Goal: Information Seeking & Learning: Learn about a topic

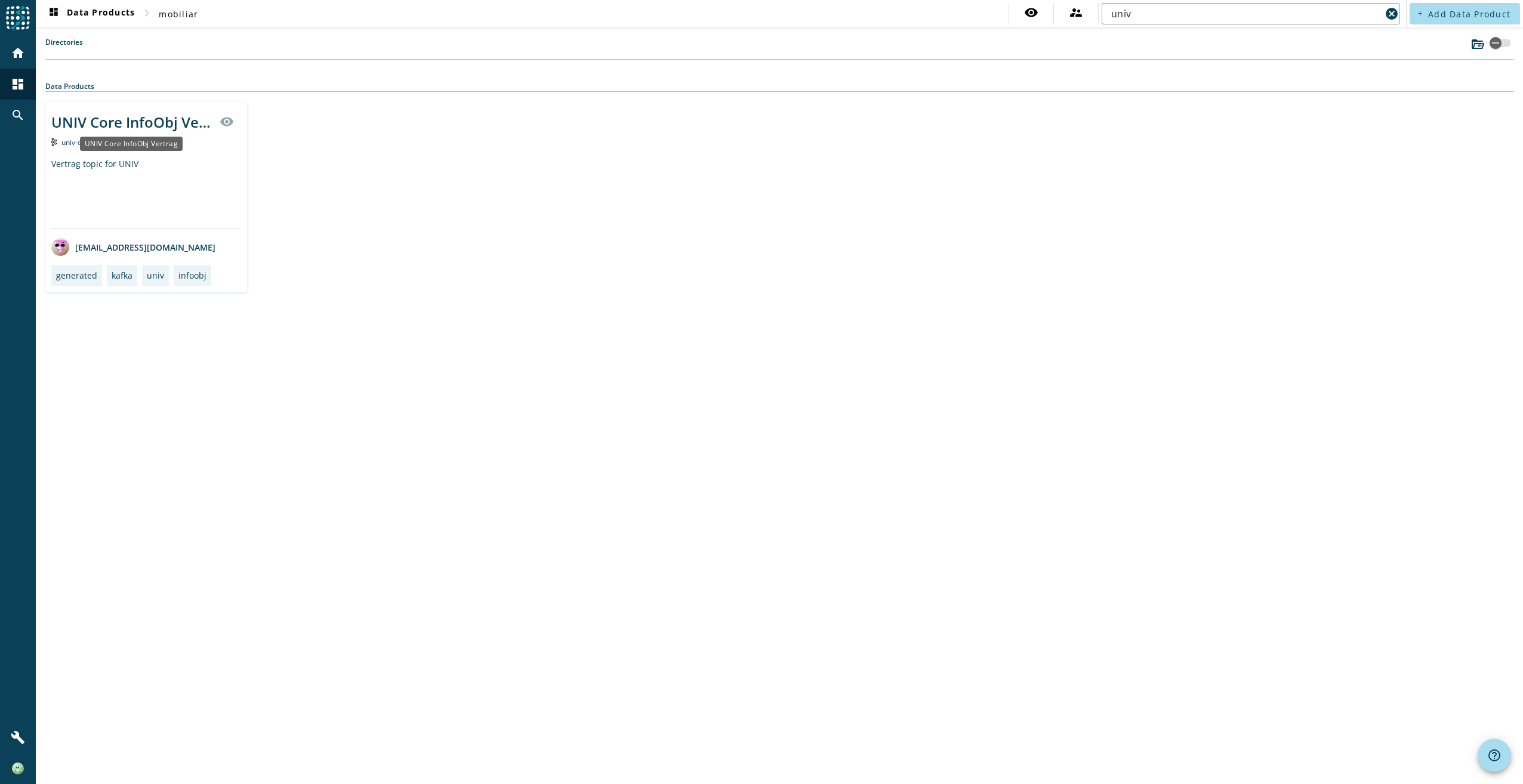
click at [109, 124] on div "UNIV Core InfoObj Vertrag" at bounding box center [131, 121] width 161 height 19
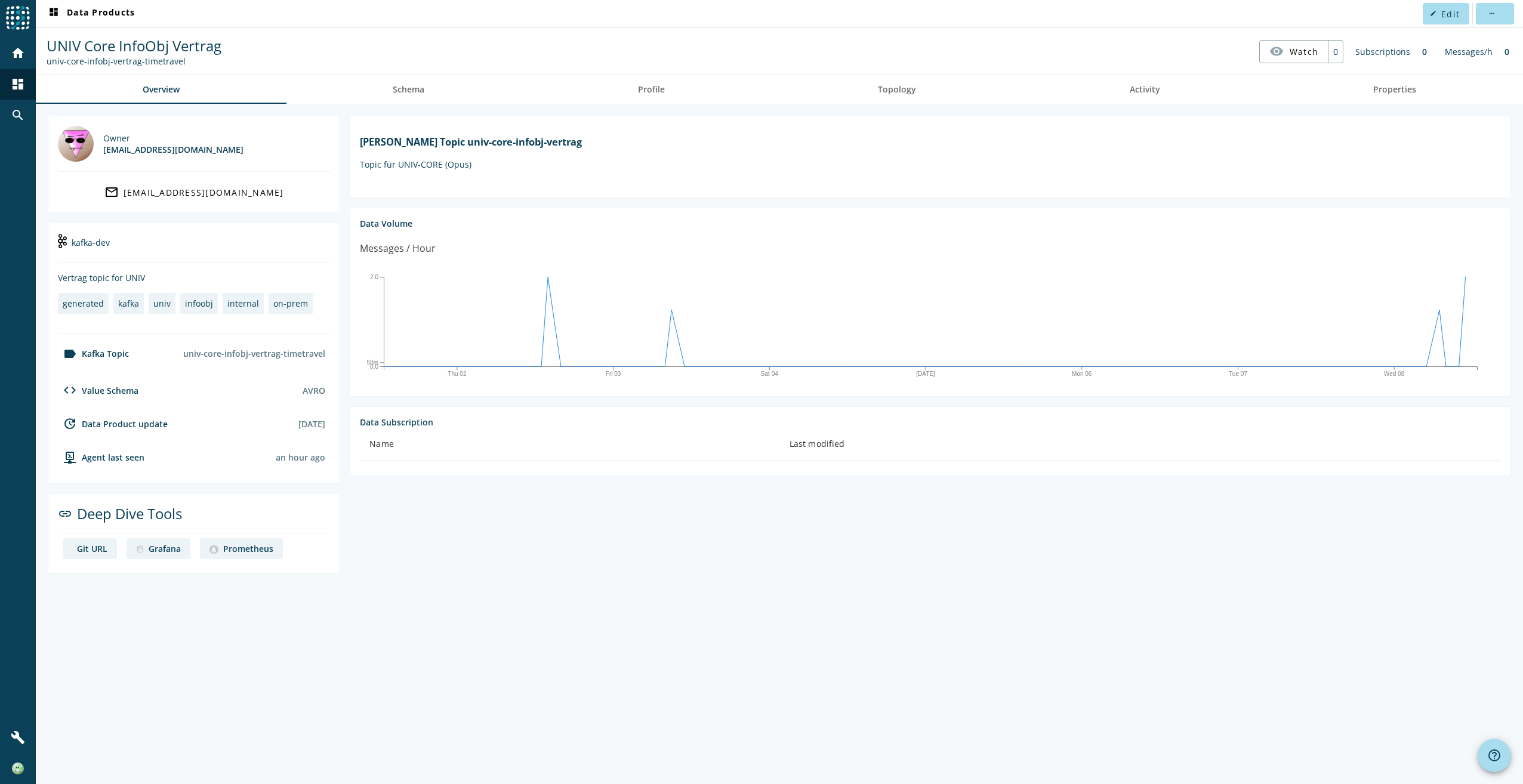
click at [1105, 542] on section "[PERSON_NAME] Topic univ-core-infobj-vertrag Topic für UNIV-CORE (Opus) Data Vo…" at bounding box center [925, 345] width 1171 height 458
click at [418, 86] on span "Schema" at bounding box center [408, 89] width 32 height 9
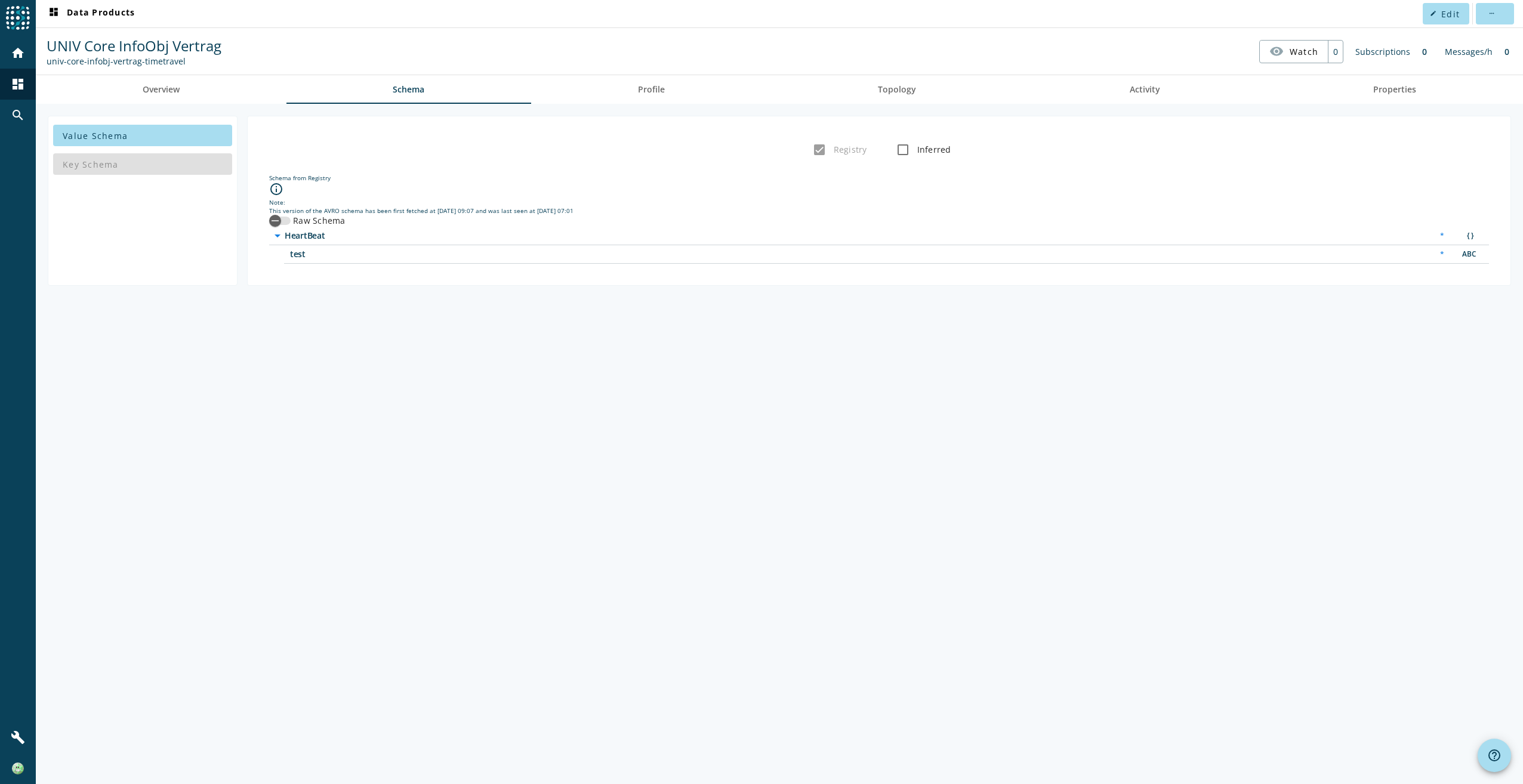
click at [318, 237] on span "HeartBeat" at bounding box center [434, 236] width 299 height 9
click at [329, 257] on span "test" at bounding box center [439, 254] width 299 height 9
click at [142, 167] on div "Key Schema" at bounding box center [142, 164] width 179 height 29
click at [113, 135] on span "Value Schema" at bounding box center [96, 135] width 65 height 12
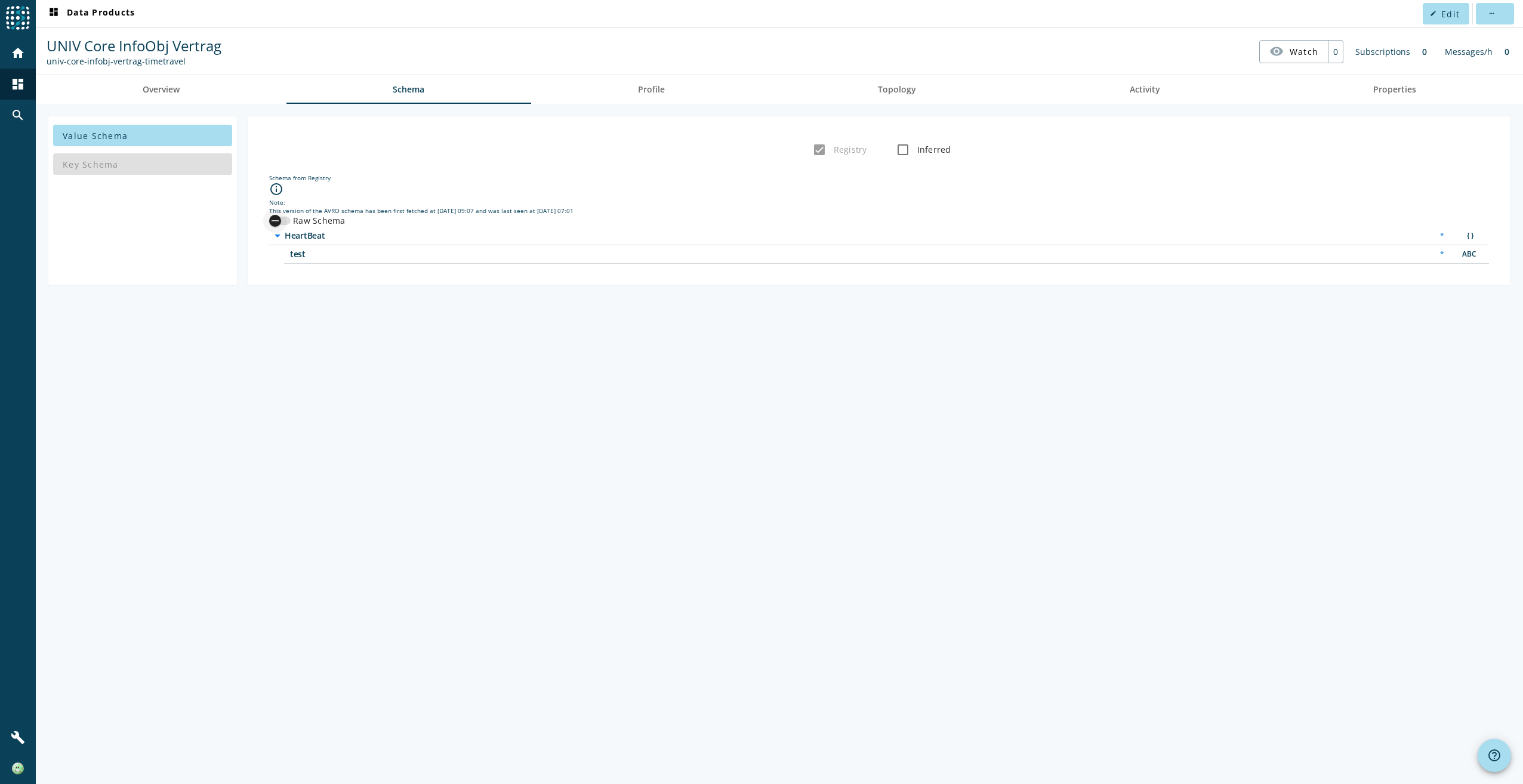
click at [269, 219] on div "button" at bounding box center [275, 220] width 12 height 12
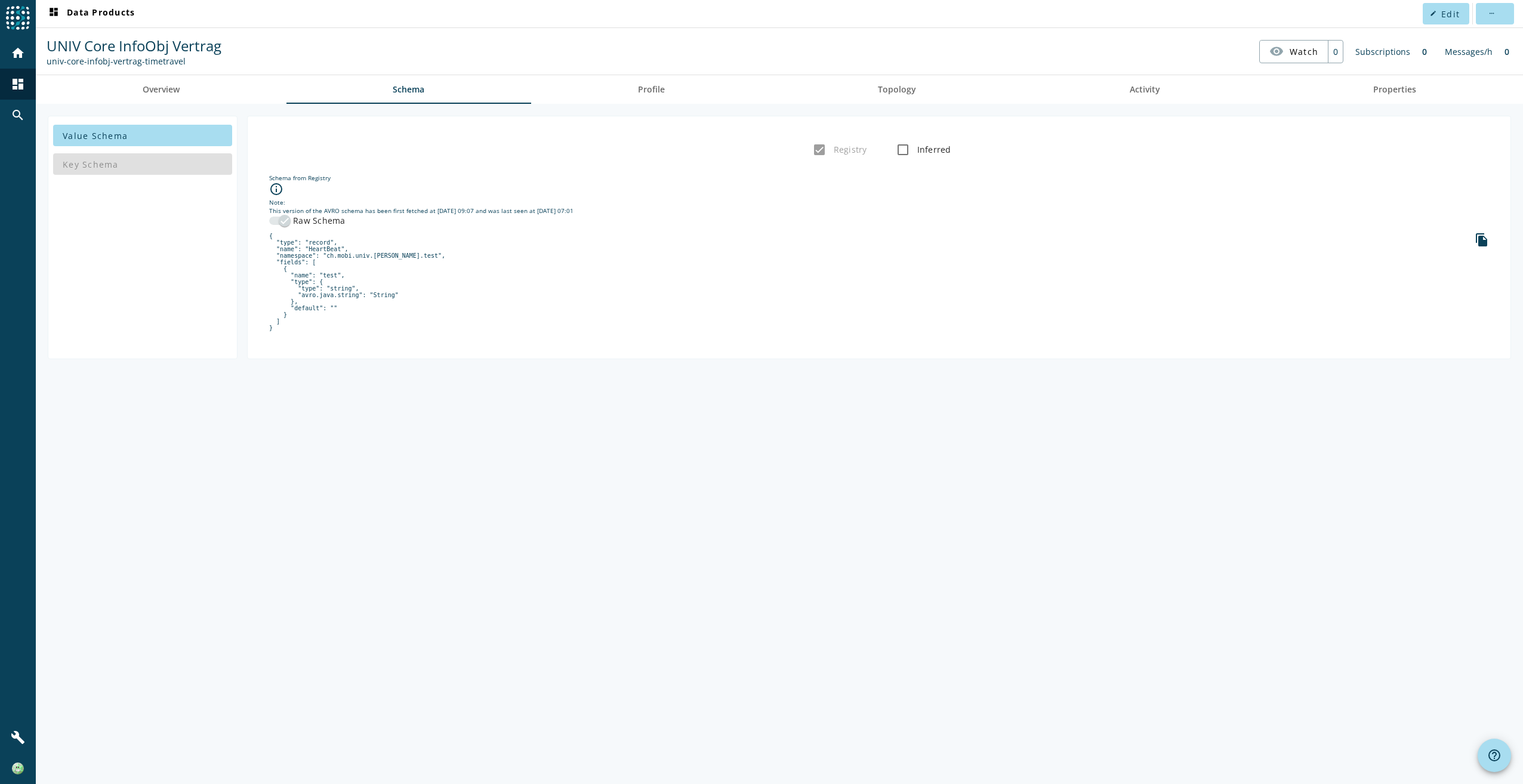
click at [302, 233] on pre "{ "type": "record", "name": "HeartBeat", "namespace": "ch.mobi.univ.[PERSON_NAM…" at bounding box center [879, 282] width 1220 height 99
click at [290, 222] on div "button" at bounding box center [284, 220] width 12 height 12
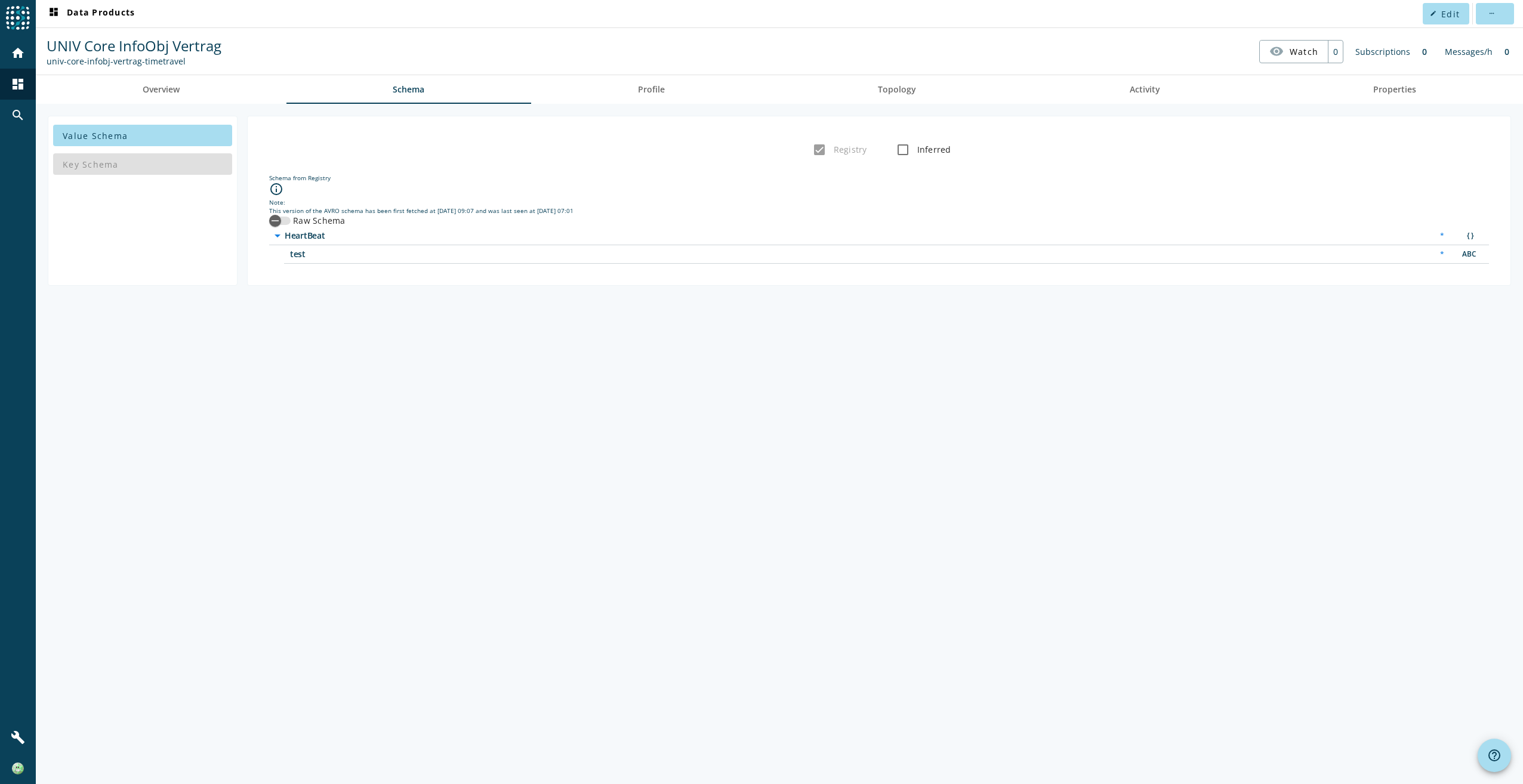
click at [344, 252] on span "test" at bounding box center [439, 254] width 299 height 9
click at [1441, 255] on div "*" at bounding box center [1441, 254] width 16 height 12
click at [1471, 255] on div "ABC" at bounding box center [1468, 254] width 24 height 12
click at [911, 156] on input "Inferred" at bounding box center [902, 149] width 24 height 24
click at [898, 234] on icon "button" at bounding box center [897, 233] width 11 height 11
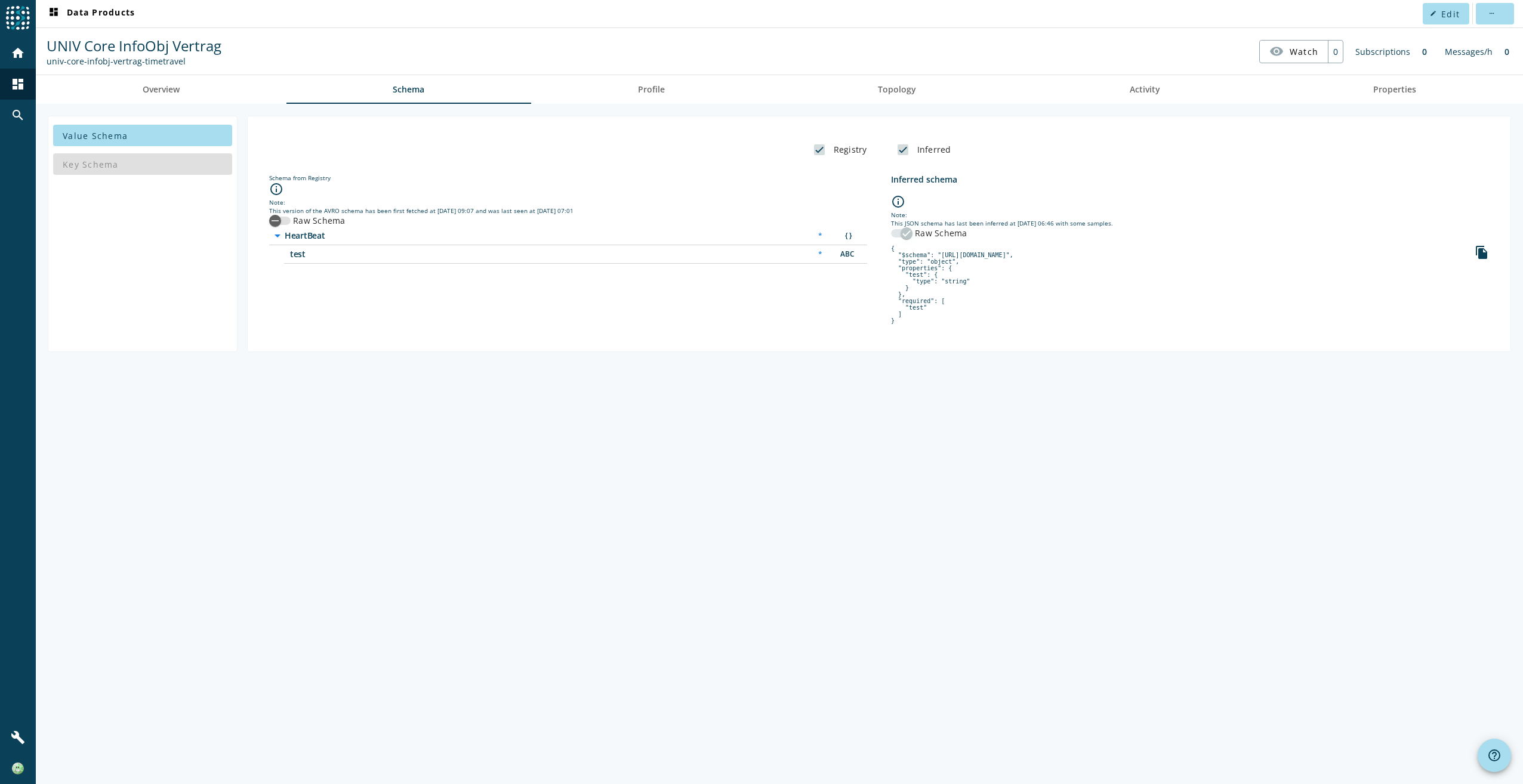
click at [898, 234] on div "button" at bounding box center [906, 233] width 24 height 24
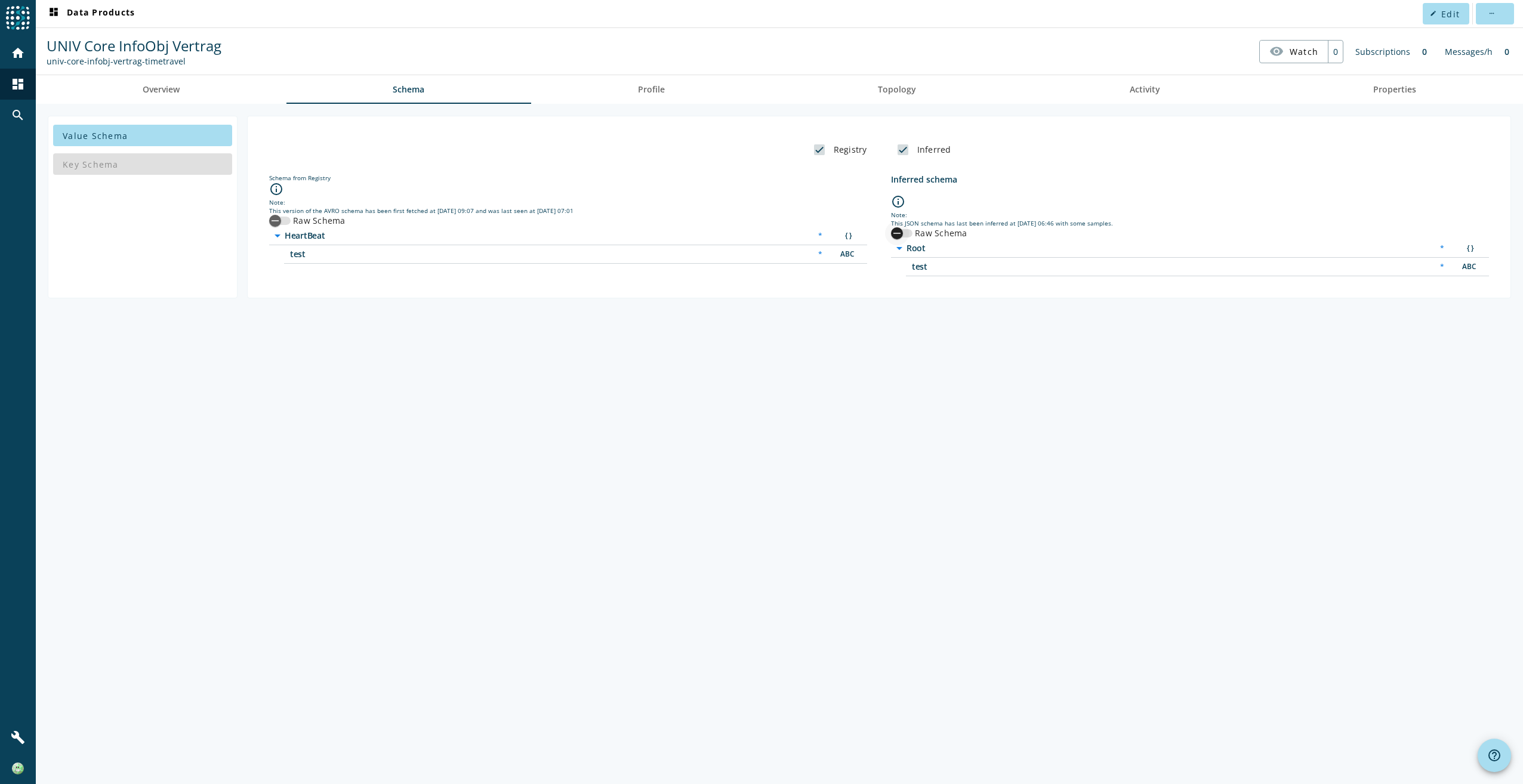
click at [898, 234] on icon "button" at bounding box center [897, 233] width 11 height 11
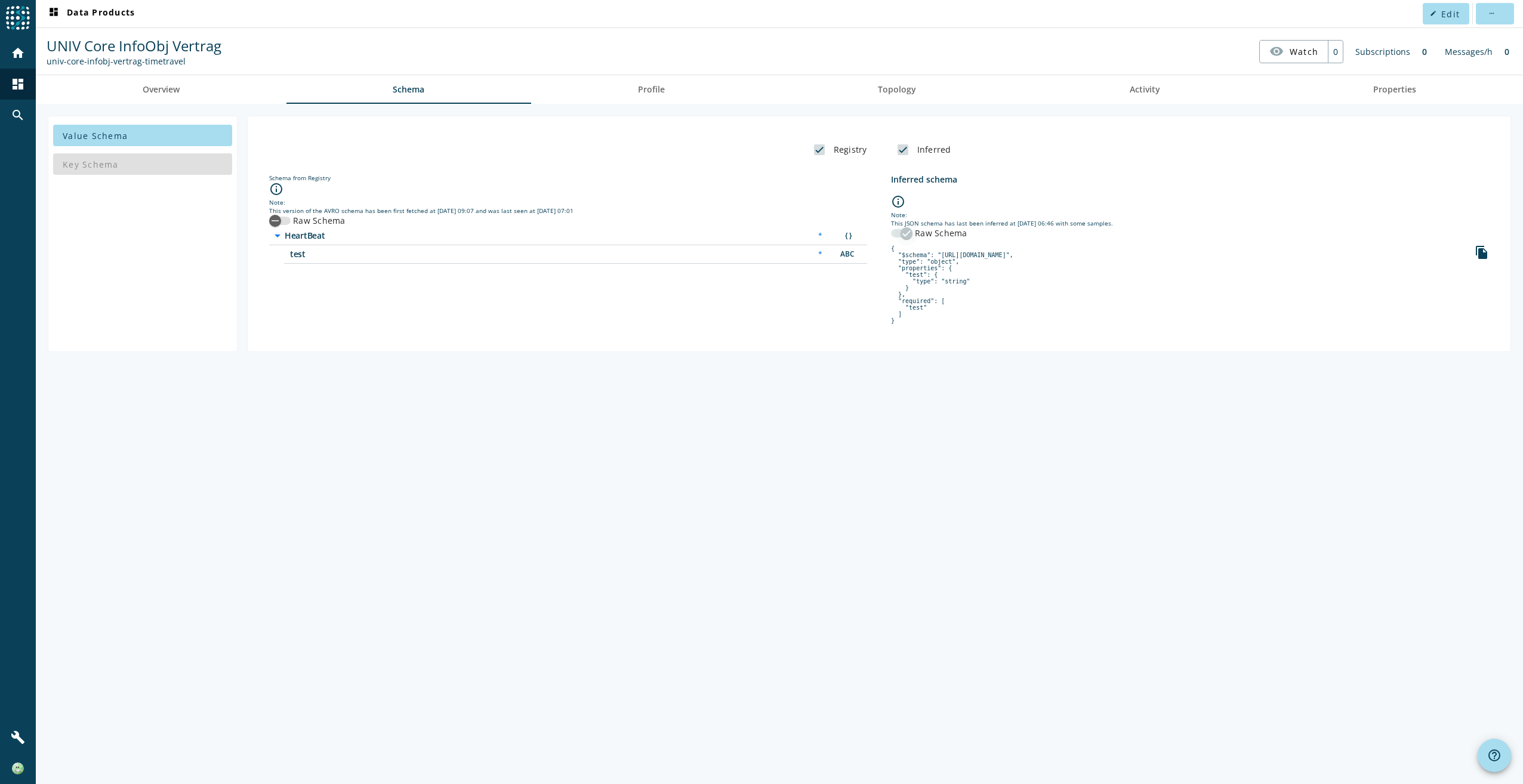
click at [898, 234] on div "button" at bounding box center [906, 233] width 24 height 24
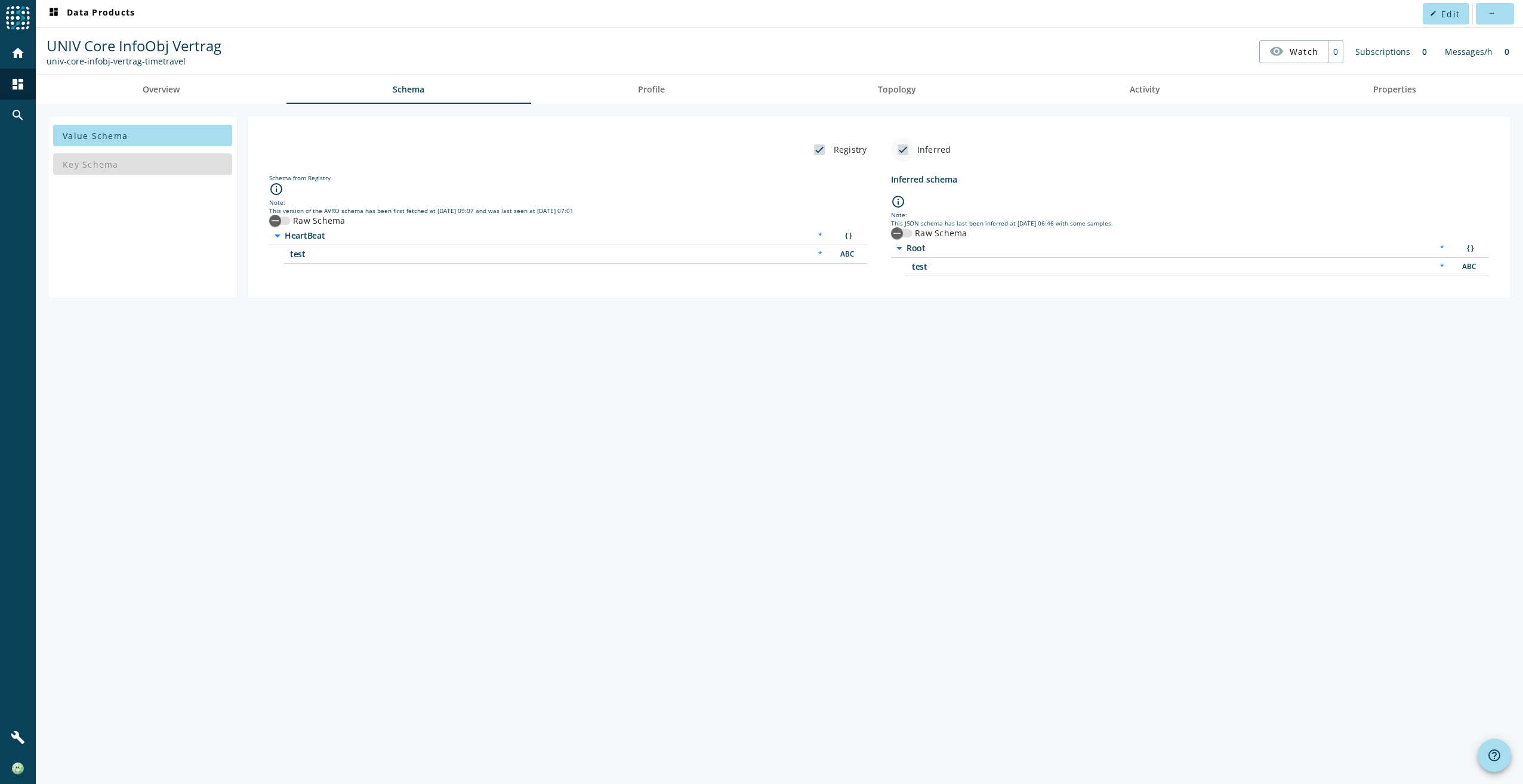
click at [905, 147] on input "Inferred" at bounding box center [902, 149] width 24 height 24
checkbox input "false"
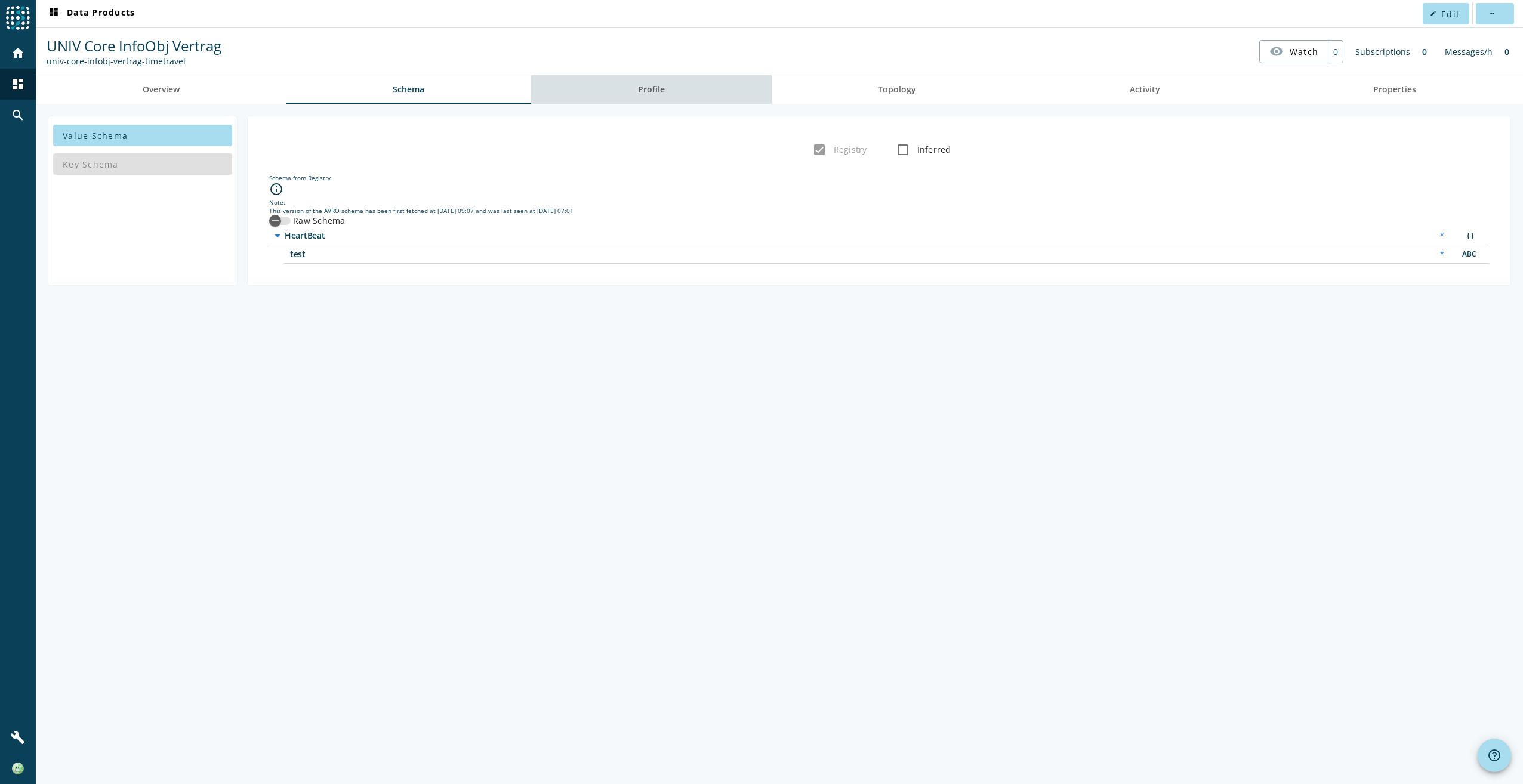
click at [664, 95] on span "Profile" at bounding box center [651, 89] width 27 height 29
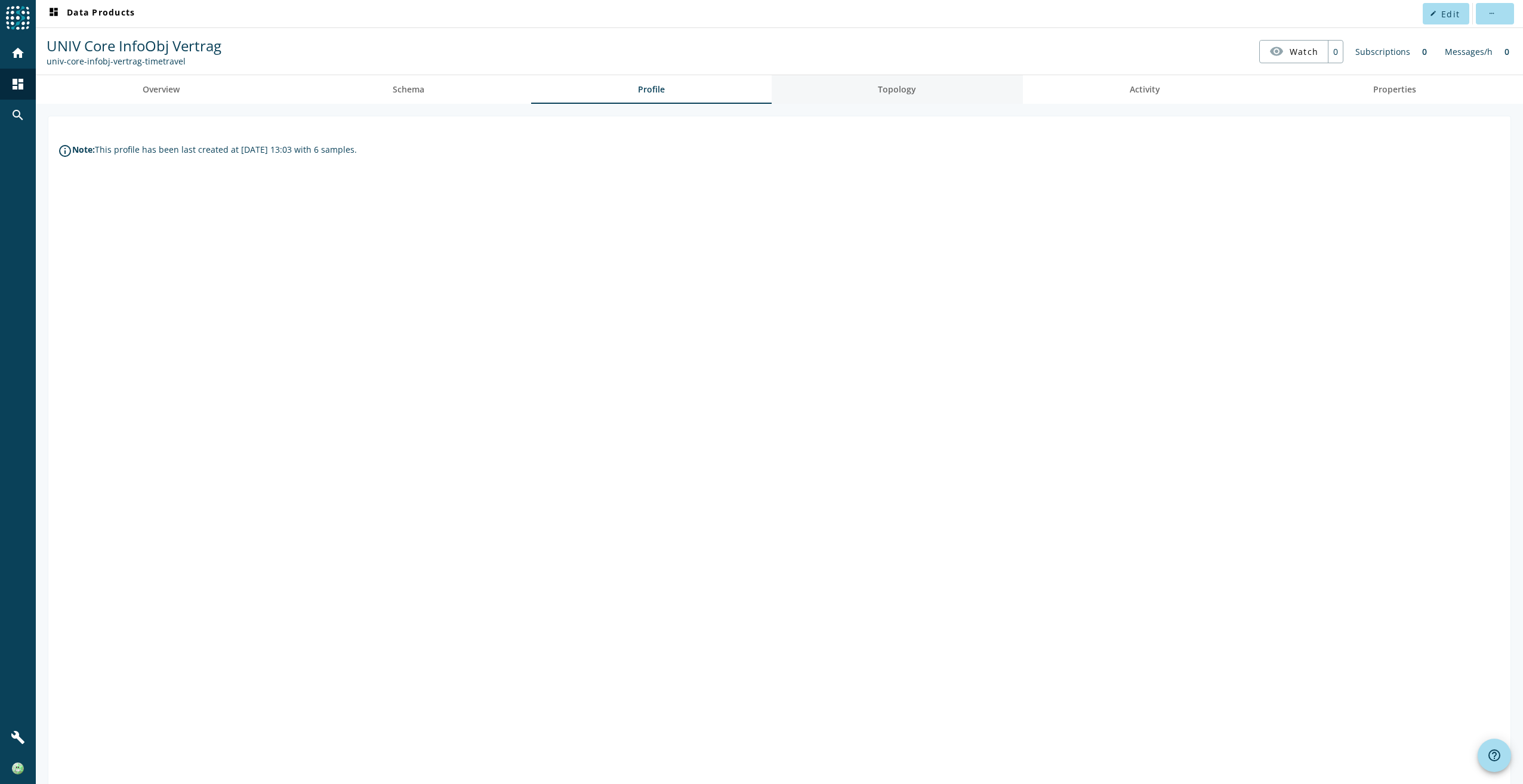
click at [867, 93] on link "Topology" at bounding box center [898, 89] width 252 height 29
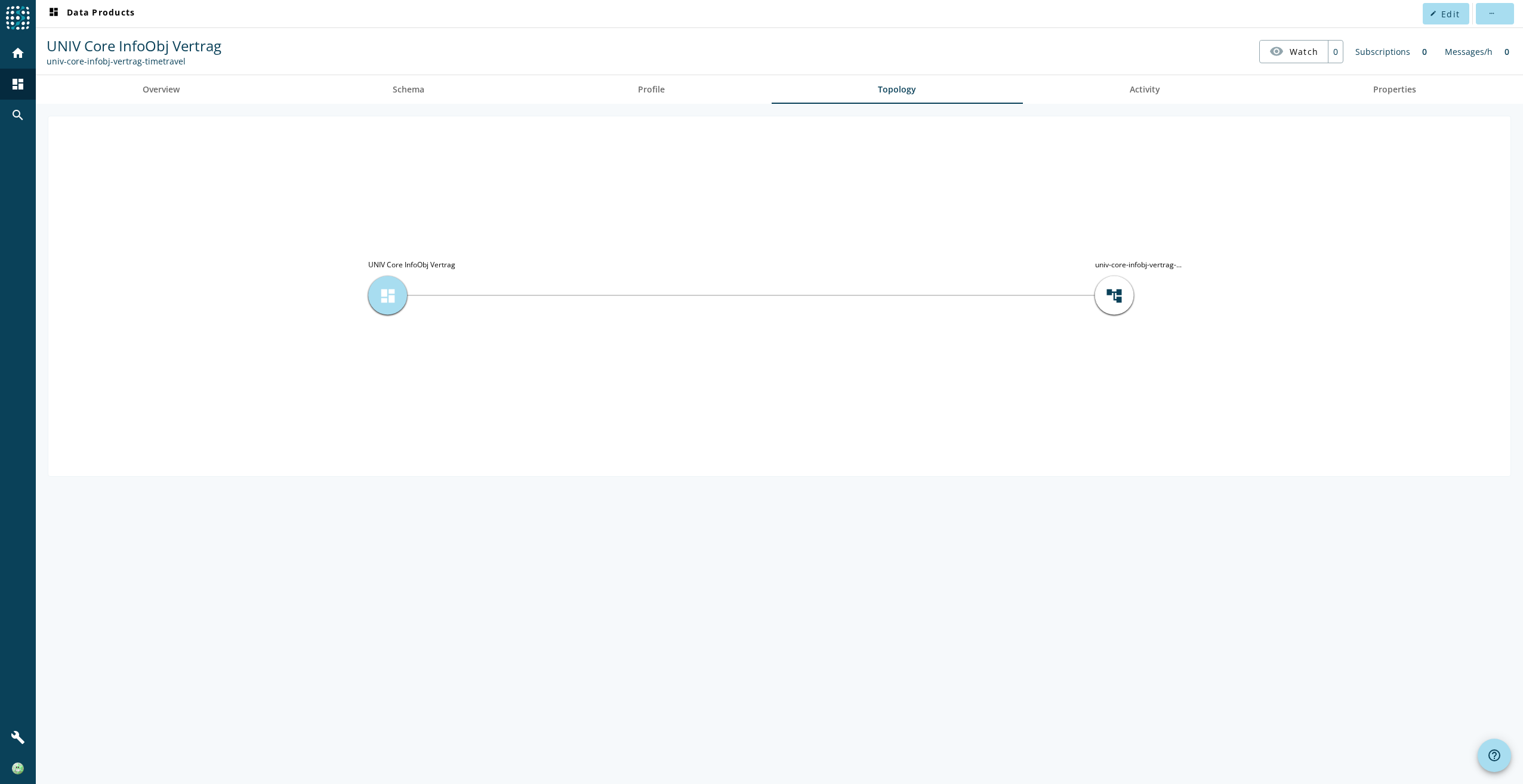
click at [382, 286] on span "dashboard" at bounding box center [387, 295] width 18 height 18
drag, startPoint x: 555, startPoint y: 288, endPoint x: 621, endPoint y: 289, distance: 66.0
click at [574, 289] on icon "account_tree univ-core-infobj-vertrag-... dashboard UNIV Core InfoObj Vertrag" at bounding box center [779, 296] width 1462 height 358
click at [1119, 298] on span "account_tree" at bounding box center [1114, 295] width 18 height 18
click at [1124, 297] on div "account_tree" at bounding box center [1115, 296] width 39 height 39
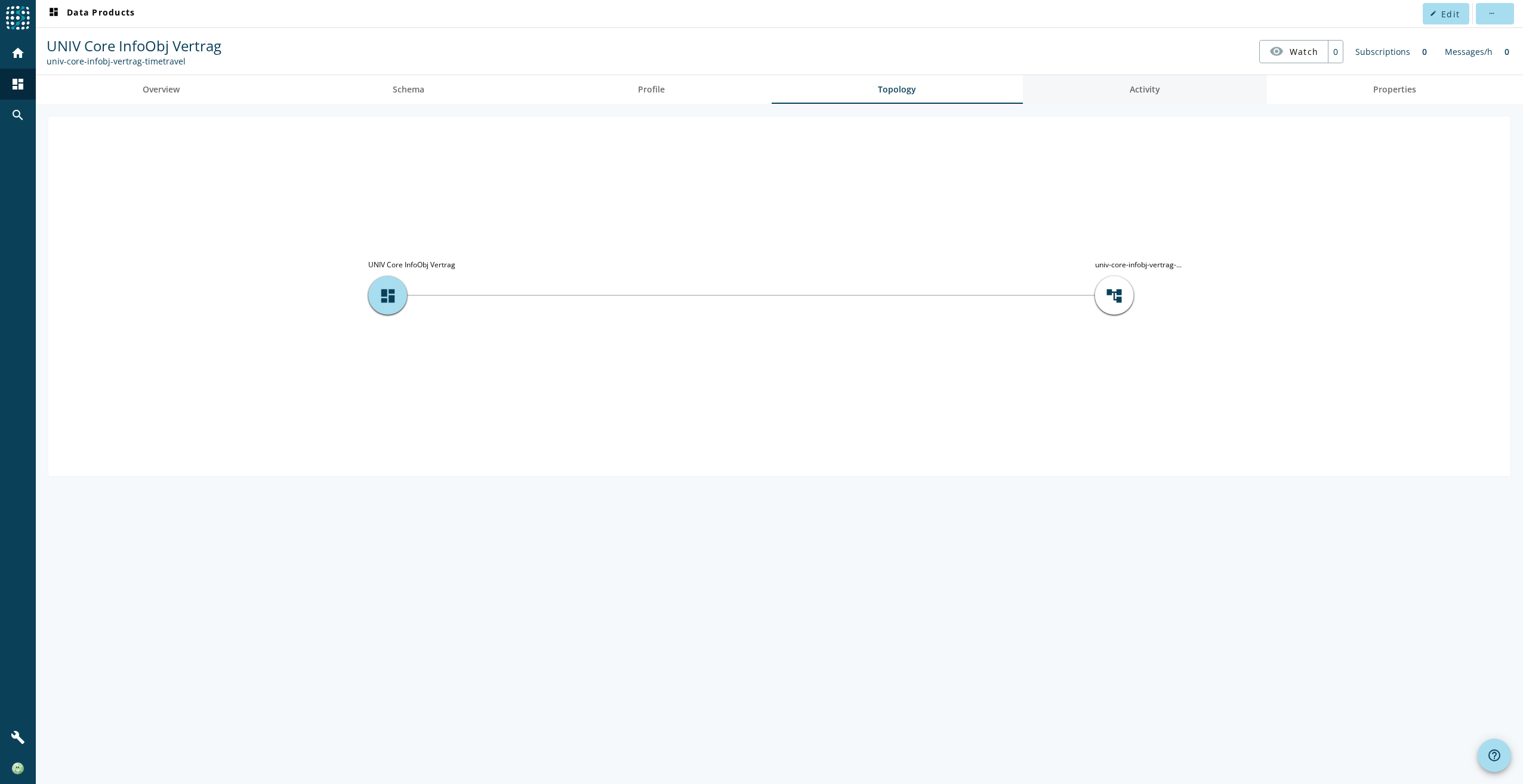
click at [1169, 93] on link "Activity" at bounding box center [1145, 89] width 244 height 29
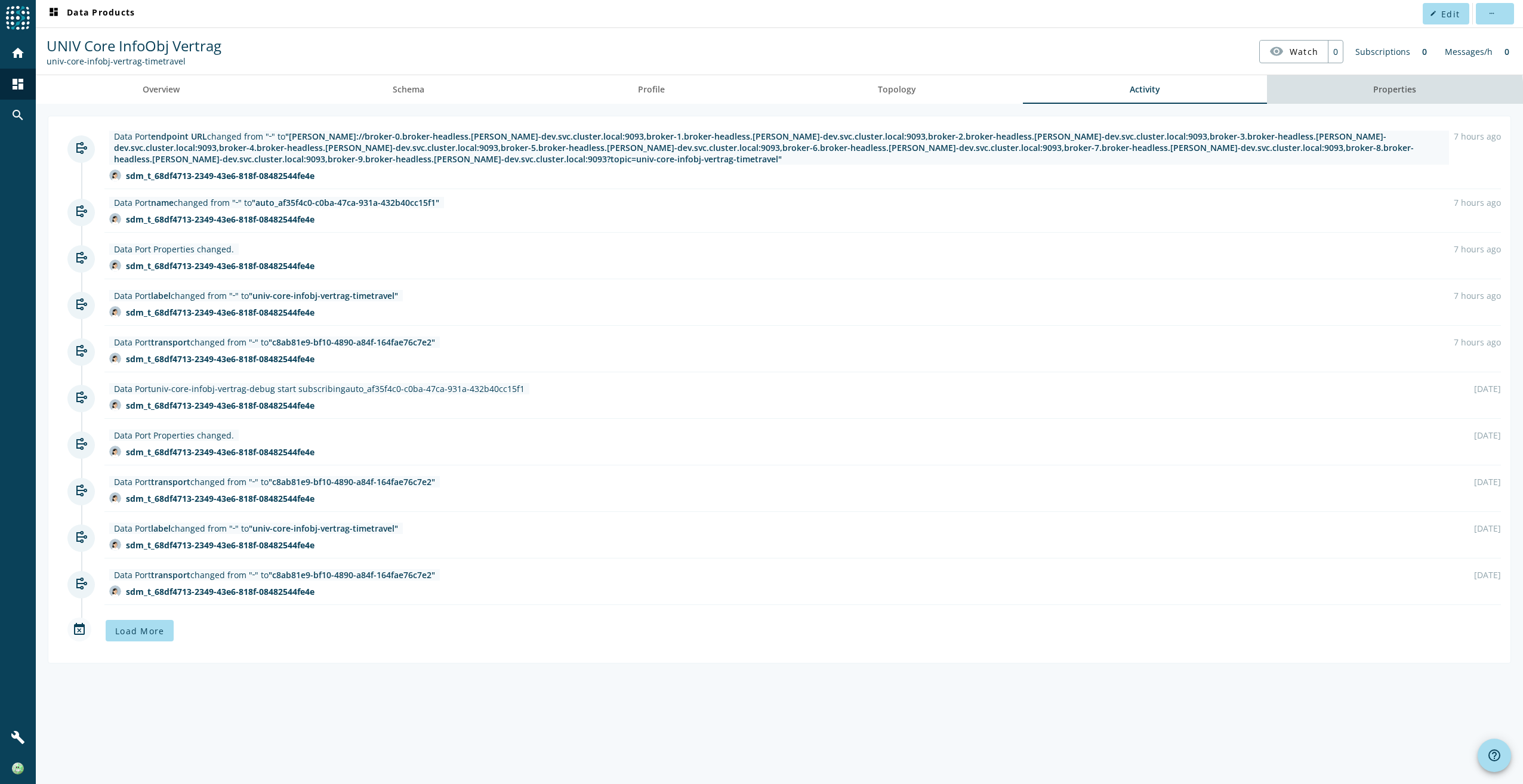
click at [1360, 96] on link "Properties" at bounding box center [1395, 89] width 257 height 29
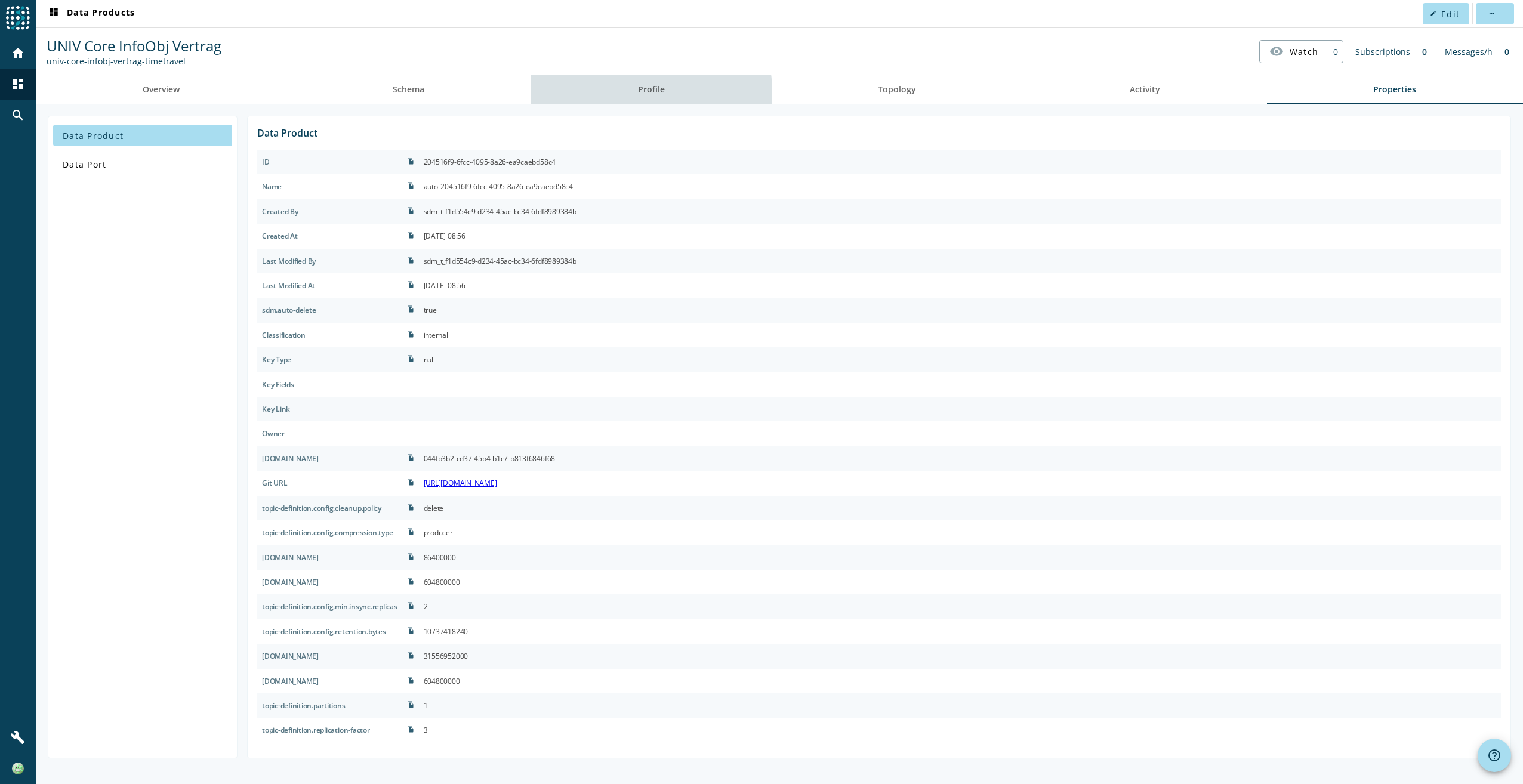
click at [627, 98] on link "Profile" at bounding box center [651, 89] width 240 height 29
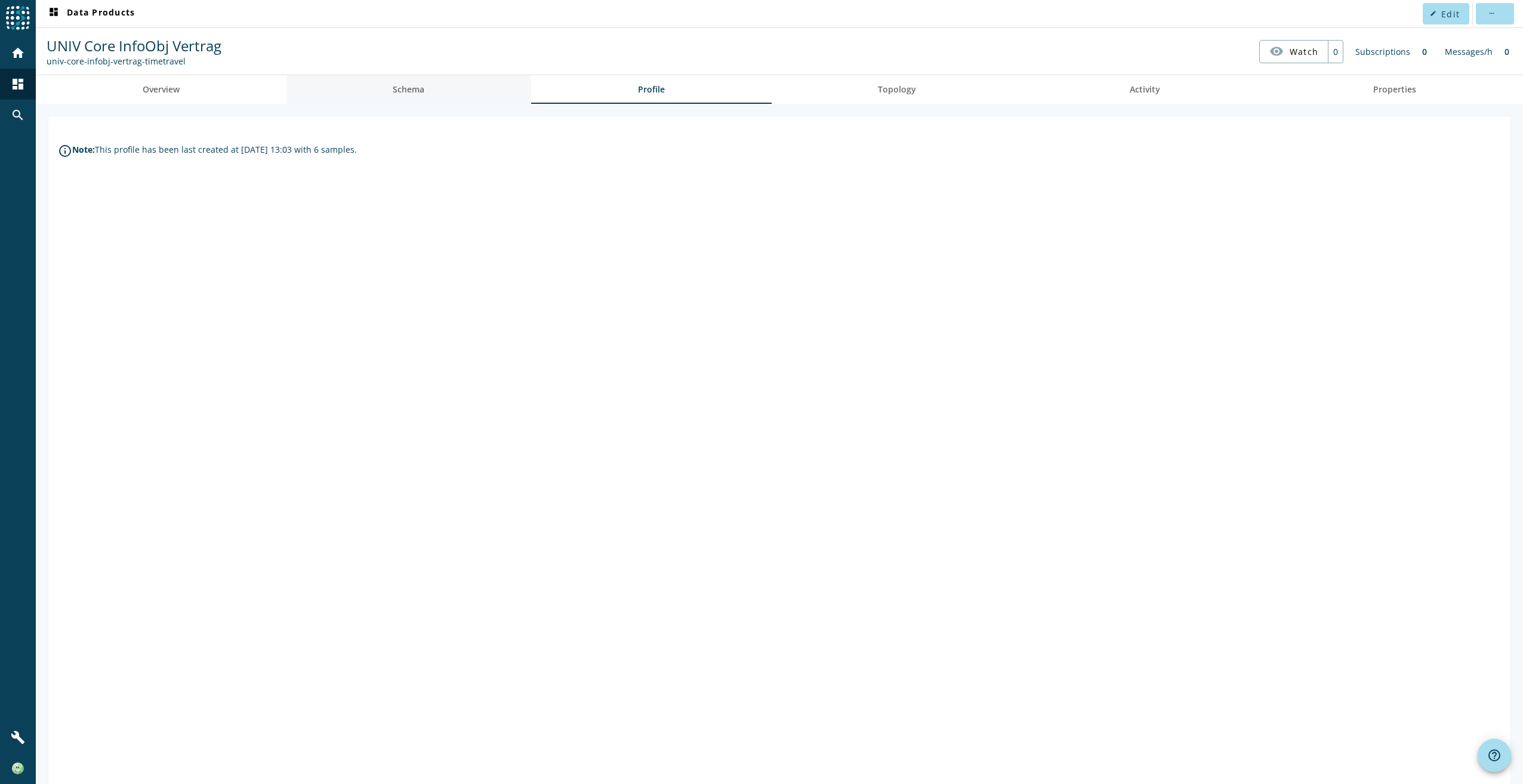
click at [441, 92] on link "Schema" at bounding box center [408, 89] width 245 height 29
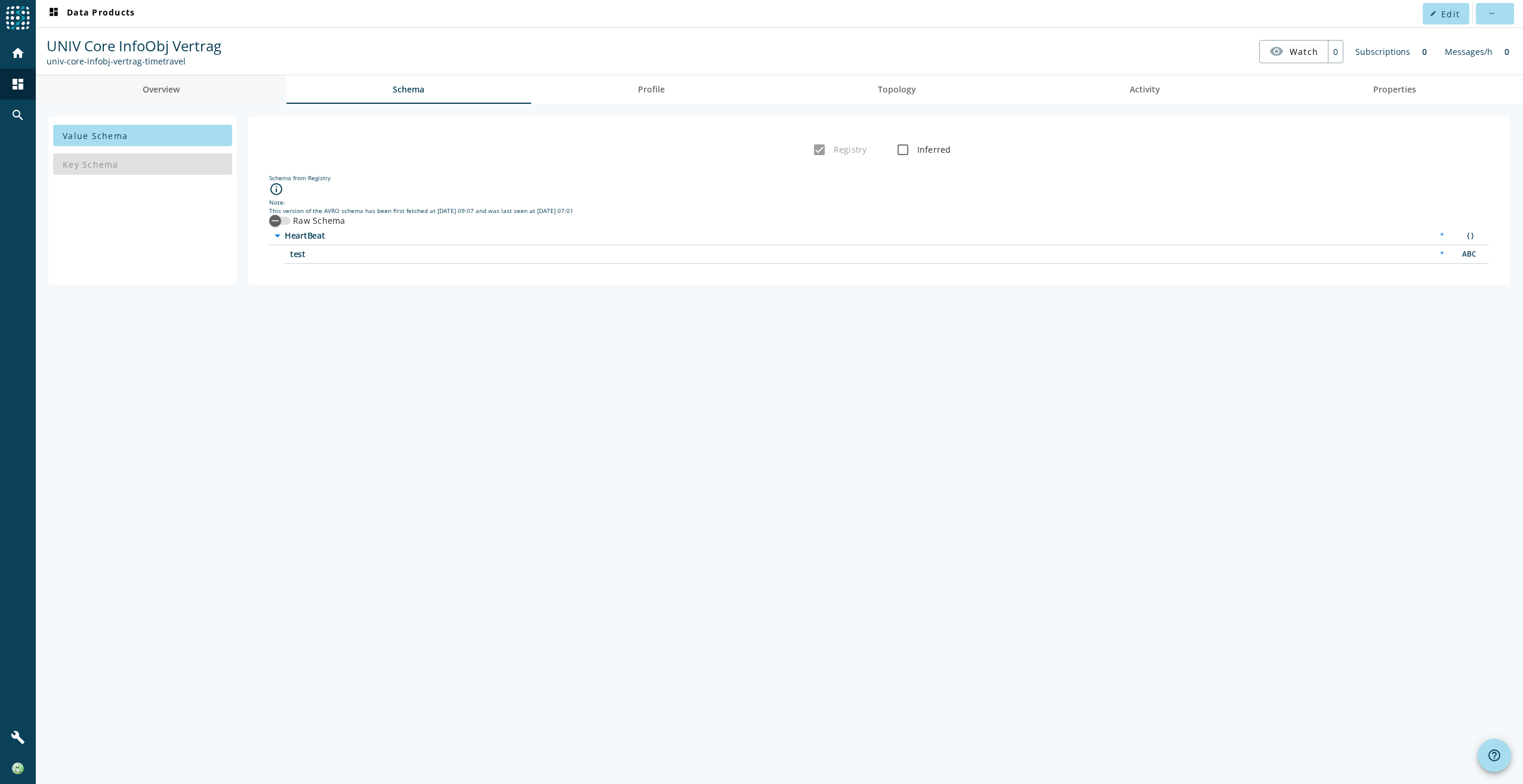
click at [170, 93] on span "Overview" at bounding box center [161, 89] width 37 height 9
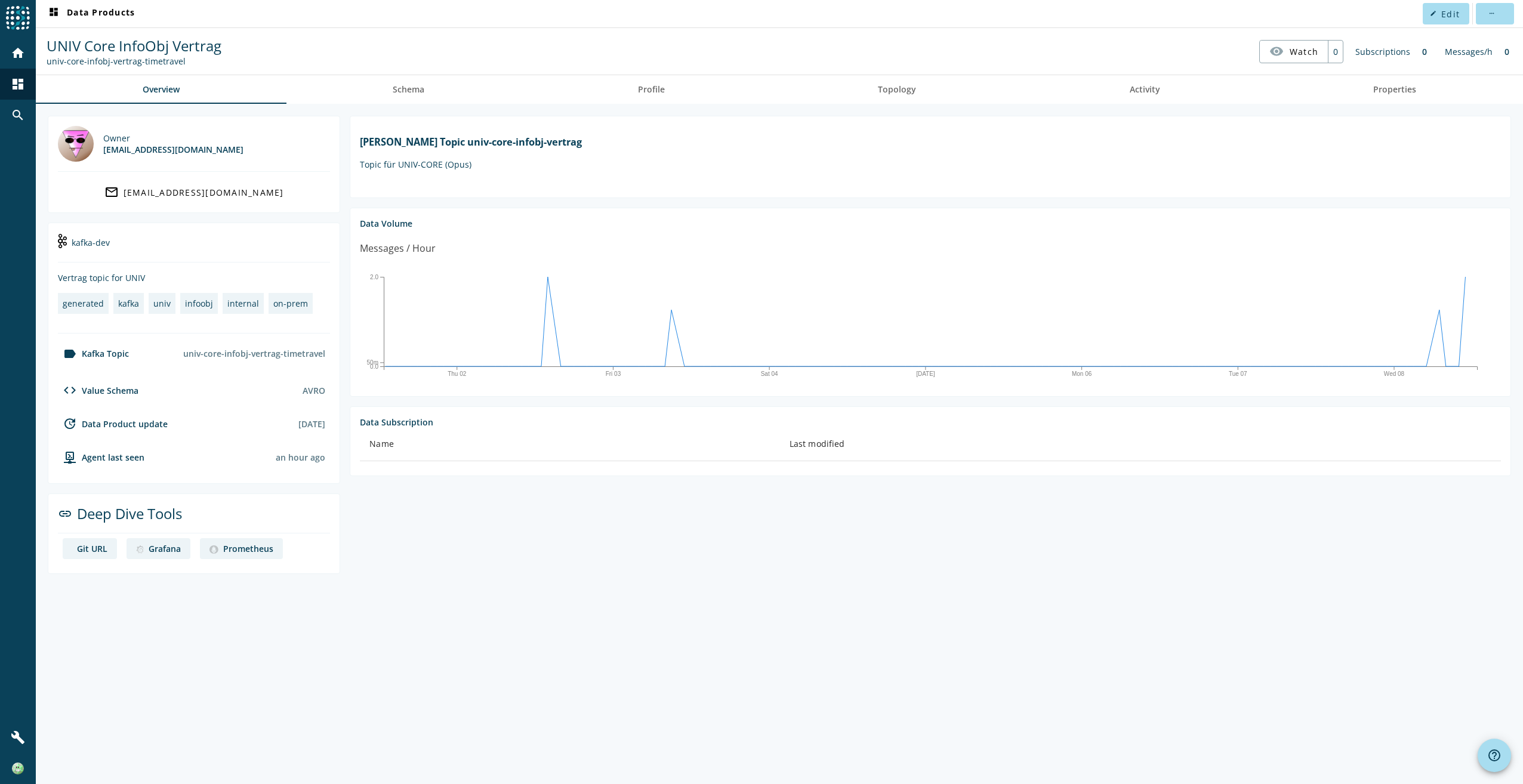
click at [242, 629] on div "Owner [EMAIL_ADDRESS][DOMAIN_NAME] mail_outline [EMAIL_ADDRESS][DOMAIN_NAME] ka…" at bounding box center [779, 443] width 1487 height 680
click at [380, 561] on section "[PERSON_NAME] Topic univ-core-infobj-vertrag Topic für UNIV-CORE (Opus) Data Vo…" at bounding box center [925, 345] width 1171 height 458
click at [656, 580] on div "Owner [EMAIL_ADDRESS][DOMAIN_NAME] mail_outline [EMAIL_ADDRESS][DOMAIN_NAME] ka…" at bounding box center [779, 443] width 1487 height 680
drag, startPoint x: 392, startPoint y: 176, endPoint x: 491, endPoint y: 186, distance: 99.5
click at [491, 178] on div "[PERSON_NAME] Topic univ-core-infobj-vertrag Topic für UNIV-CORE (Opus)" at bounding box center [930, 152] width 1141 height 53
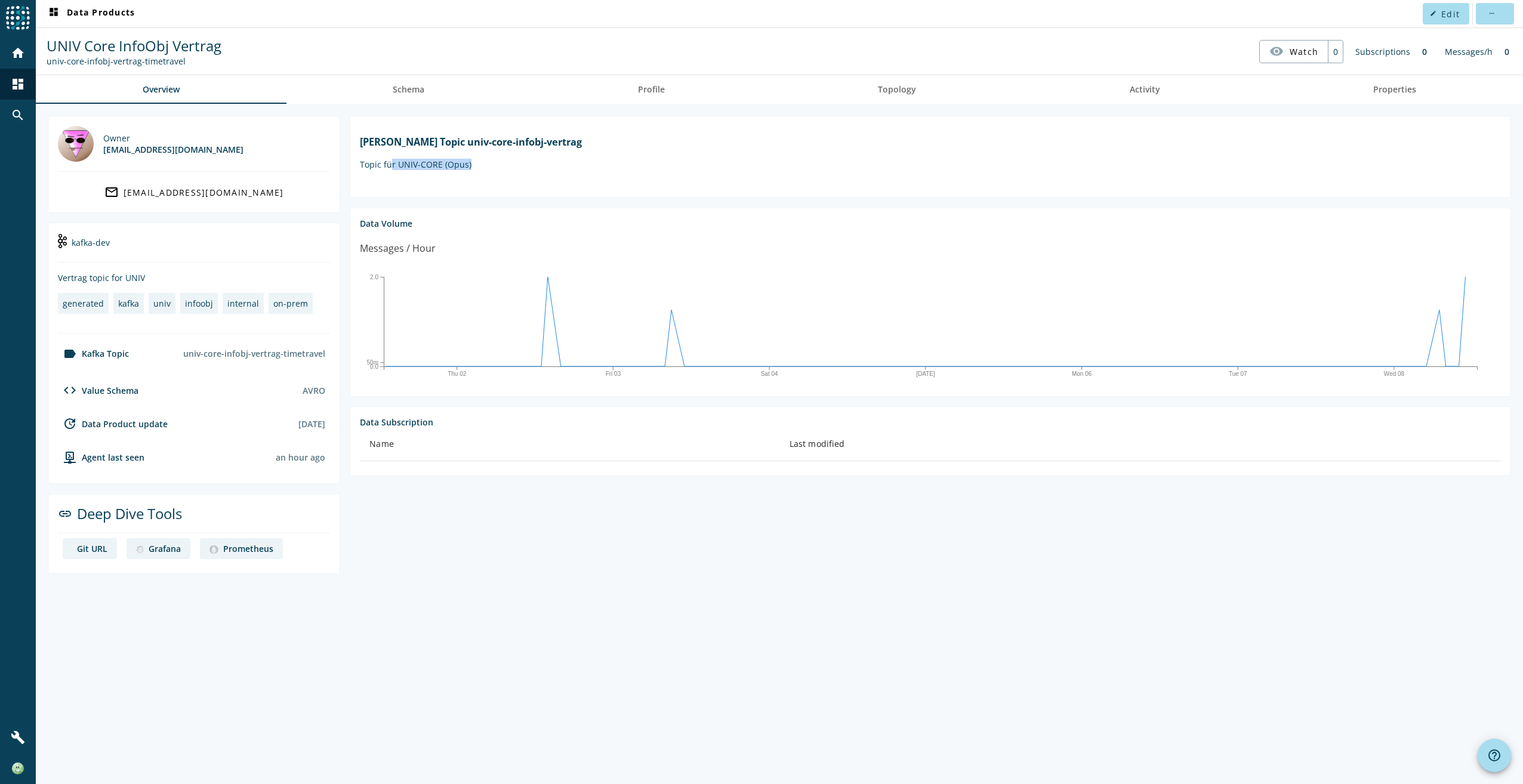
drag, startPoint x: 491, startPoint y: 186, endPoint x: 569, endPoint y: 189, distance: 78.1
click at [569, 178] on div "[PERSON_NAME] Topic univ-core-infobj-vertrag Topic für UNIV-CORE (Opus)" at bounding box center [930, 152] width 1141 height 53
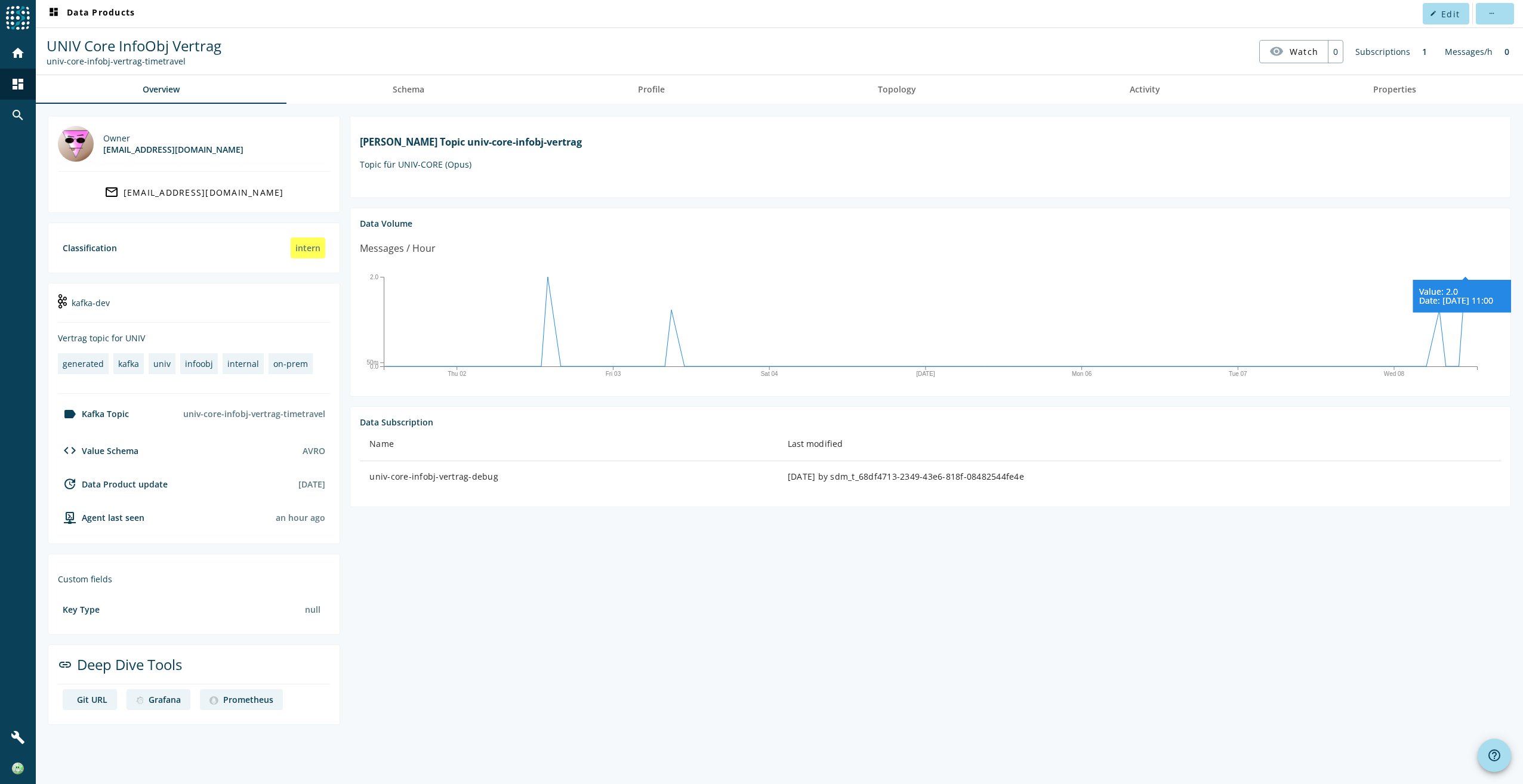
click at [1464, 293] on icon at bounding box center [1465, 294] width 105 height 35
